Goal: Transaction & Acquisition: Subscribe to service/newsletter

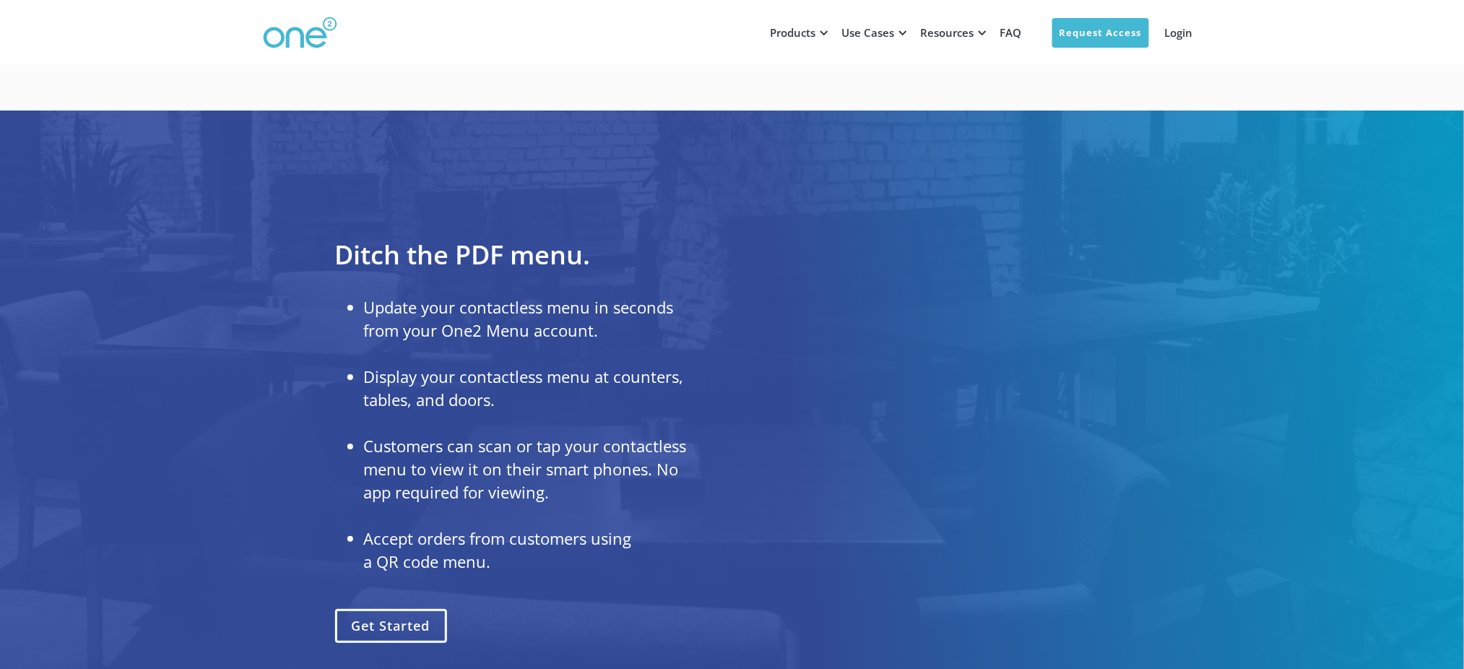
scroll to position [1734, 0]
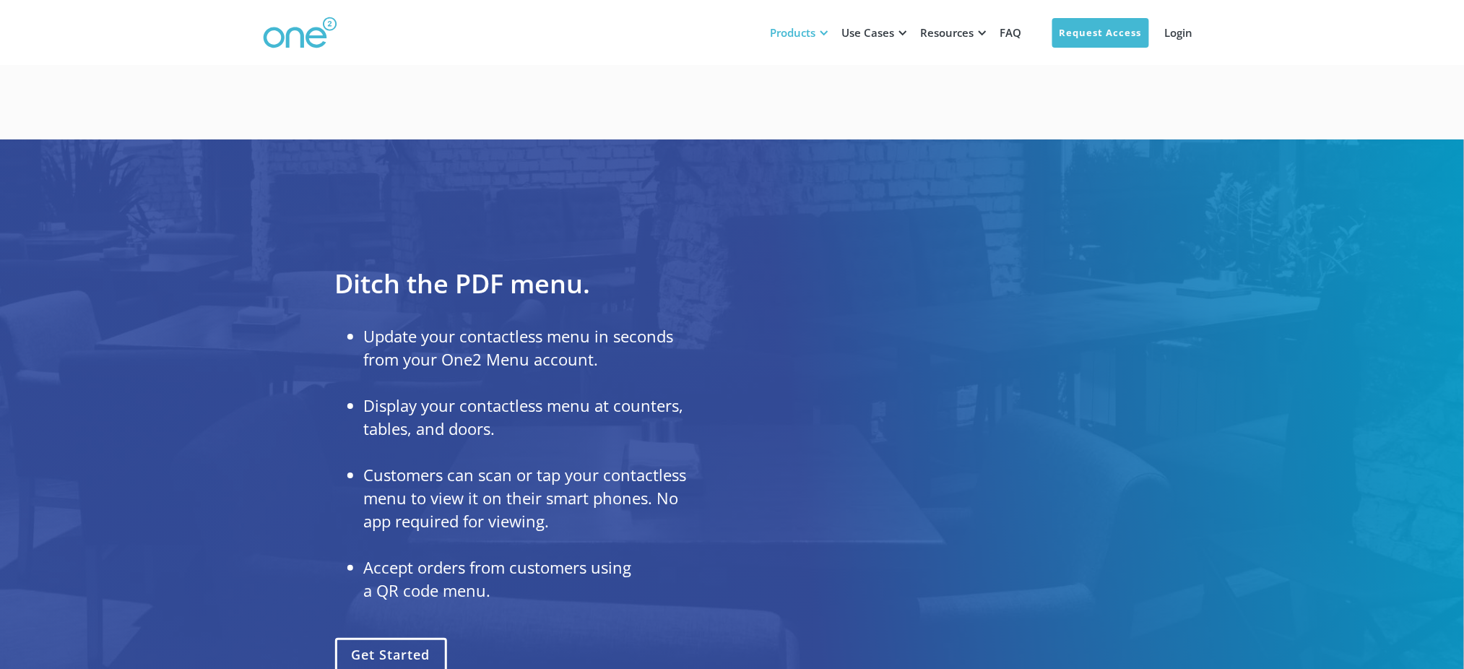
click at [811, 25] on div "Products" at bounding box center [794, 32] width 46 height 14
click at [814, 34] on div "Products" at bounding box center [794, 32] width 46 height 14
drag, startPoint x: 818, startPoint y: 35, endPoint x: 827, endPoint y: 30, distance: 9.7
click at [823, 35] on div "Products" at bounding box center [798, 32] width 72 height 43
click at [829, 27] on div at bounding box center [824, 32] width 11 height 11
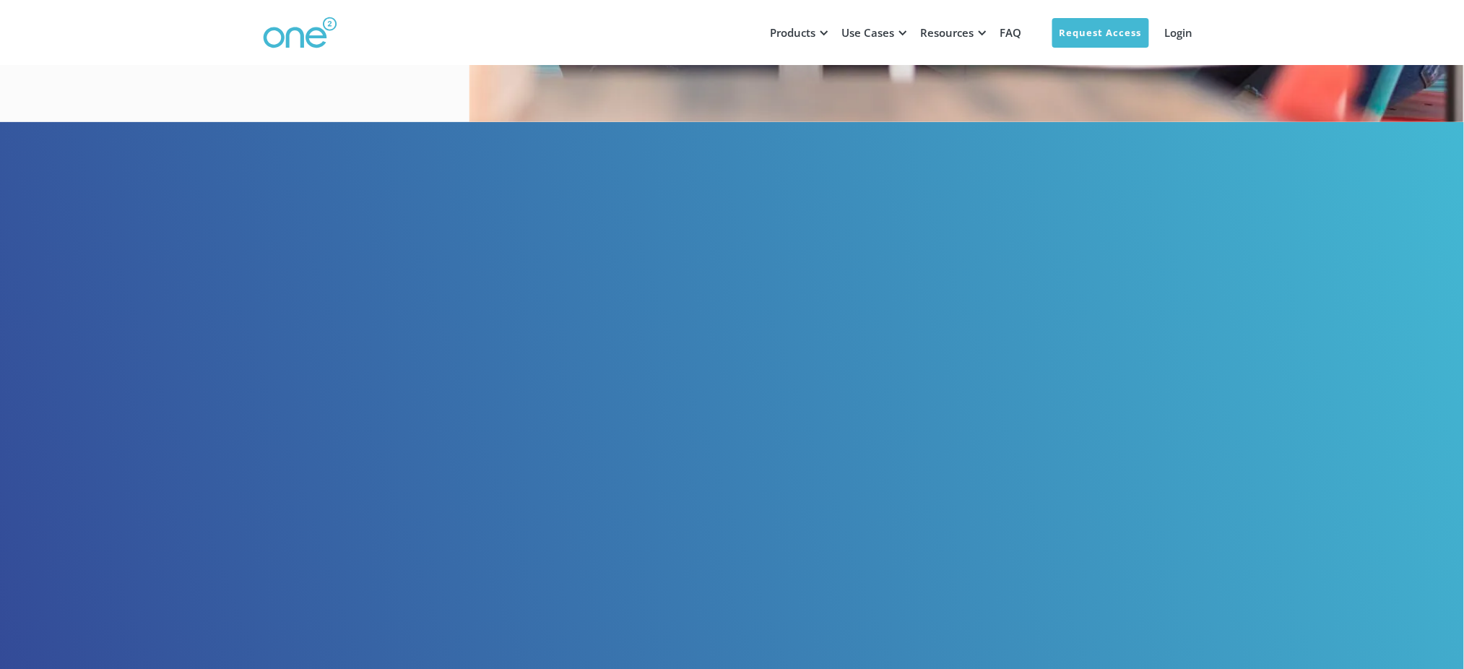
scroll to position [0, 0]
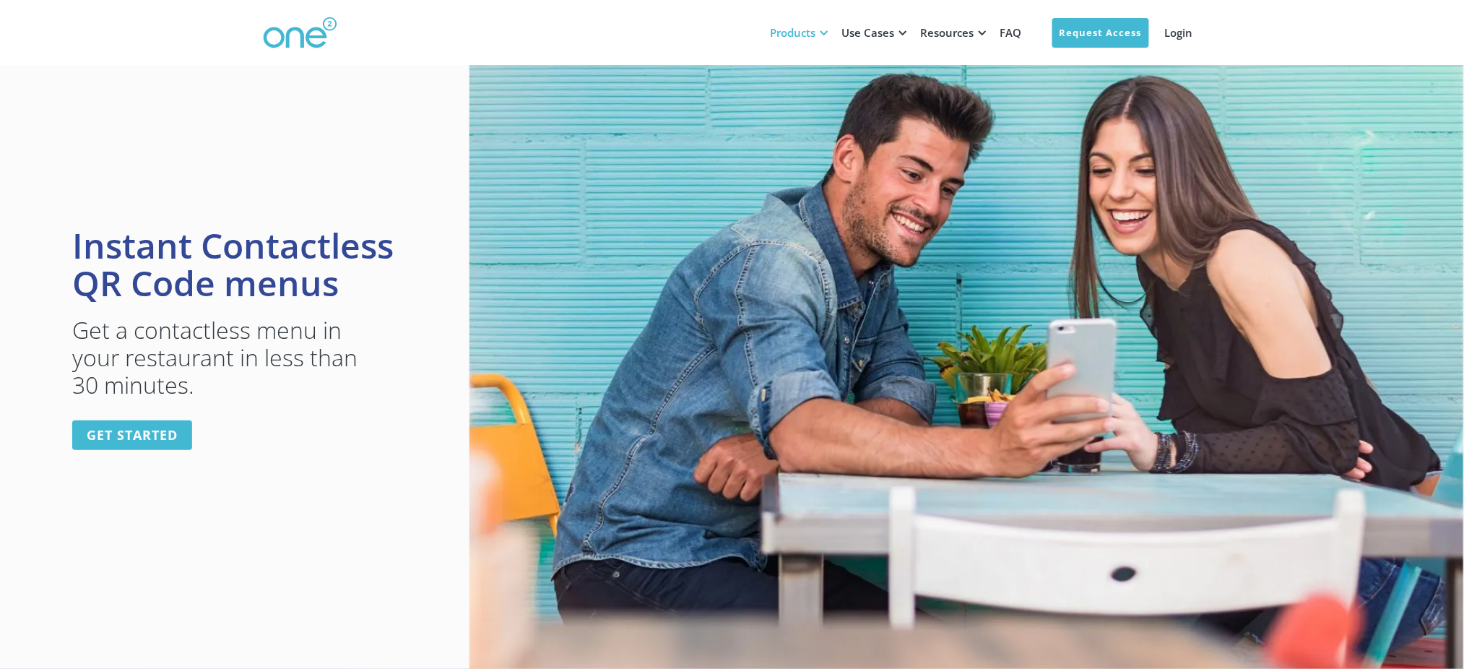
click at [815, 33] on div "Products" at bounding box center [794, 32] width 46 height 14
click at [801, 32] on div "Products" at bounding box center [794, 32] width 46 height 14
click at [142, 438] on link "get started" at bounding box center [132, 435] width 120 height 30
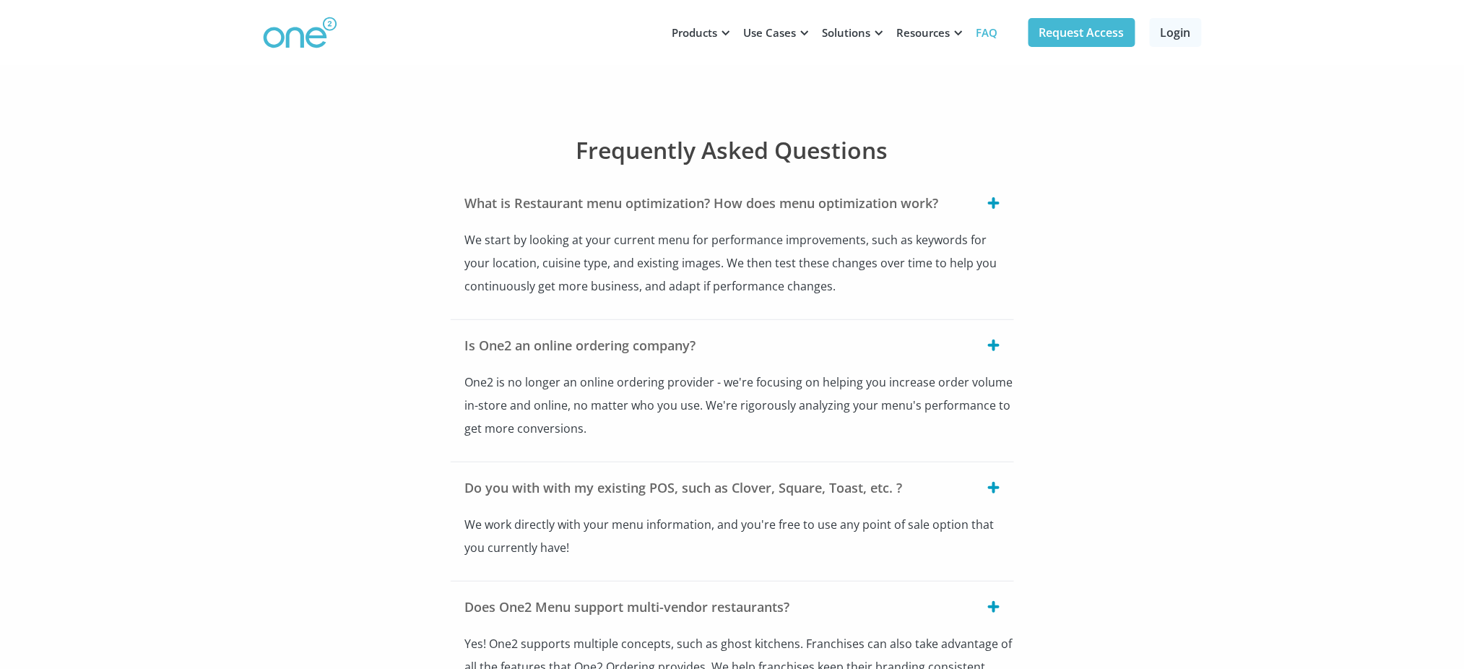
click at [298, 30] on img at bounding box center [300, 33] width 74 height 33
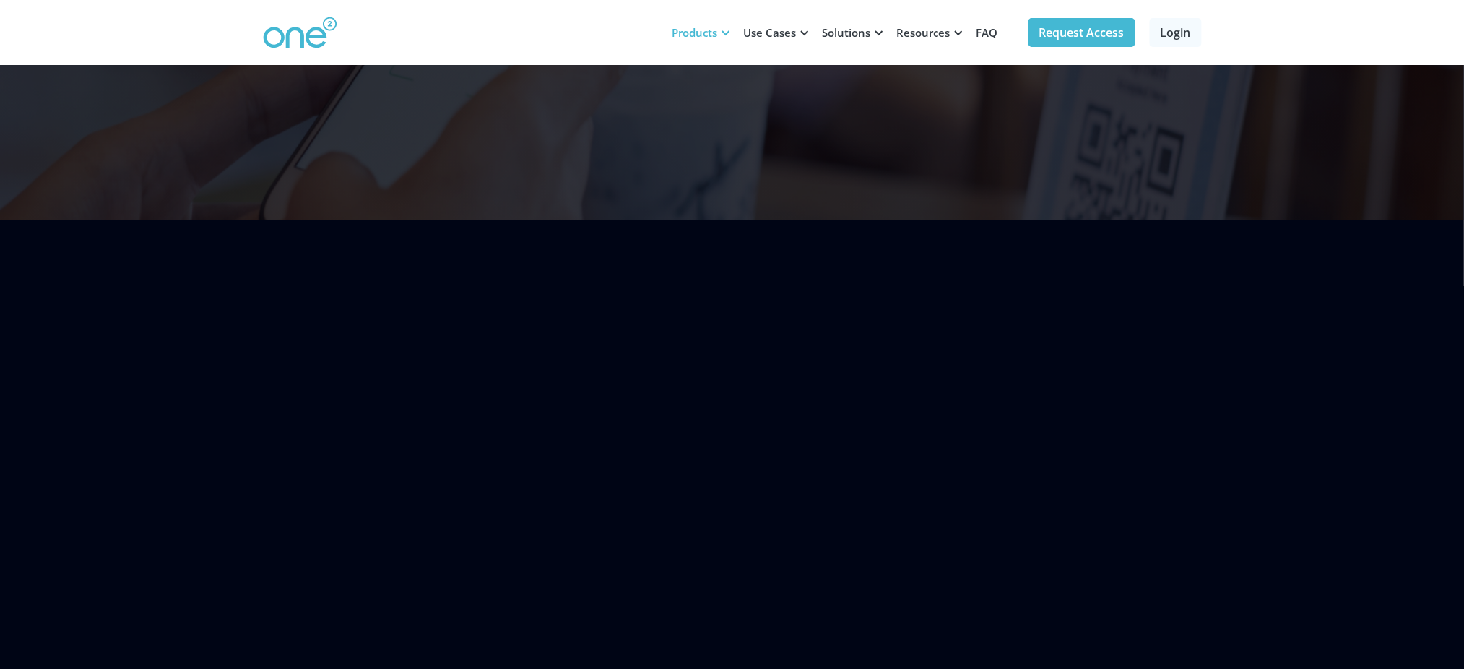
scroll to position [385, 0]
